Goal: Check status: Check status

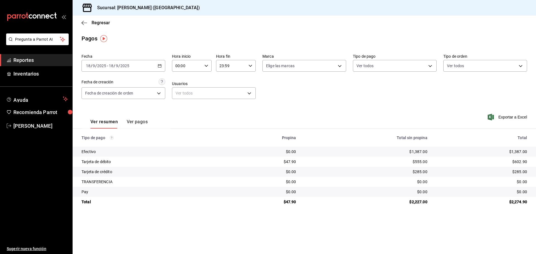
click at [159, 68] on div "[DATE] [DATE] - [DATE] [DATE]" at bounding box center [123, 66] width 84 height 12
click at [159, 67] on icon "button" at bounding box center [160, 66] width 4 height 4
click at [106, 142] on li "Rango de fechas" at bounding box center [108, 145] width 52 height 13
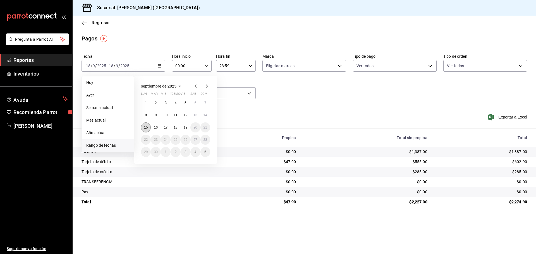
click at [146, 129] on button "15" at bounding box center [146, 128] width 10 height 10
click at [157, 129] on abbr "16" at bounding box center [156, 128] width 4 height 4
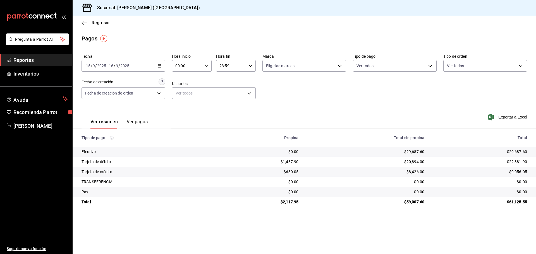
click at [249, 64] on icon "button" at bounding box center [250, 66] width 4 height 4
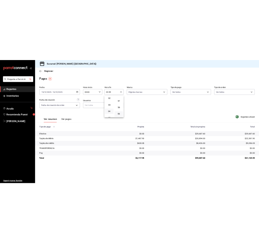
scroll to position [56, 0]
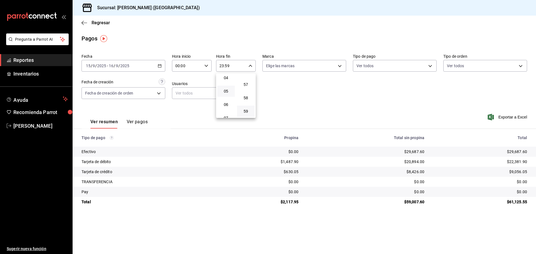
click at [227, 96] on button "05" at bounding box center [226, 91] width 18 height 11
click at [157, 67] on div at bounding box center [268, 127] width 536 height 254
click at [157, 67] on div "[DATE] [DATE] - [DATE] [DATE]" at bounding box center [123, 66] width 84 height 12
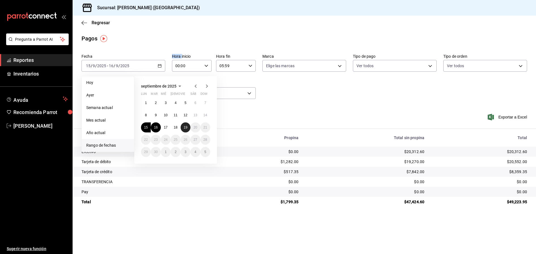
click at [187, 128] on abbr "19" at bounding box center [186, 128] width 4 height 4
click at [177, 128] on abbr "18" at bounding box center [176, 128] width 4 height 4
type input "23:59"
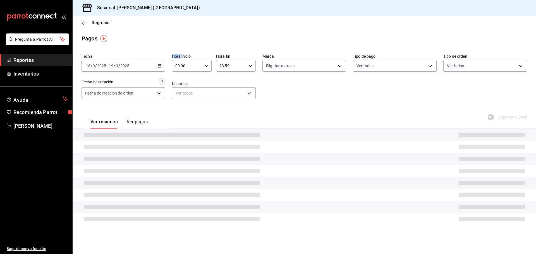
click at [177, 128] on div "Ver resumen Ver pagos Exportar a Excel" at bounding box center [304, 121] width 463 height 30
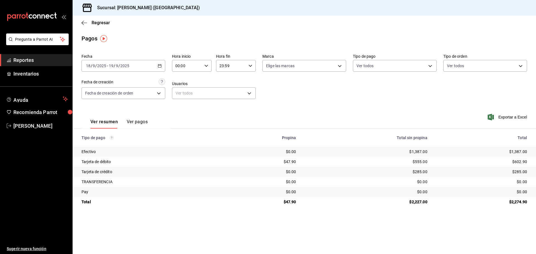
click at [157, 65] on div "[DATE] [DATE] - [DATE] [DATE]" at bounding box center [123, 66] width 84 height 12
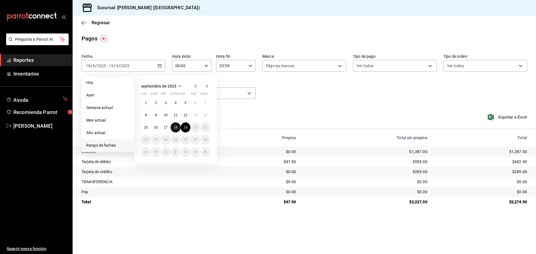
click at [178, 127] on button "18" at bounding box center [176, 128] width 10 height 10
